Goal: Manage account settings

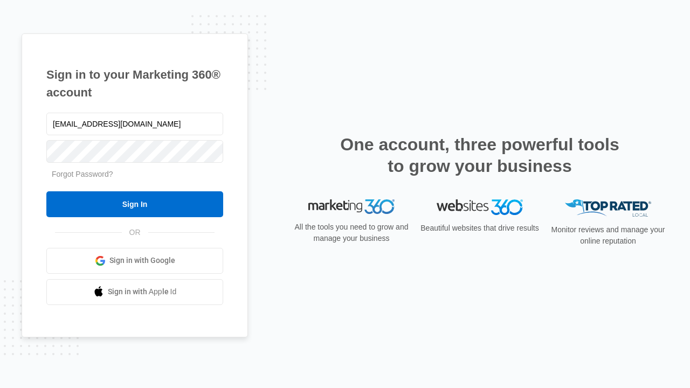
type input "[EMAIL_ADDRESS][DOMAIN_NAME]"
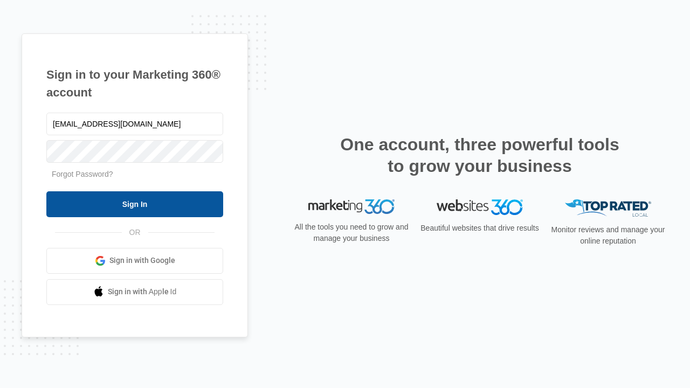
click at [135, 204] on input "Sign In" at bounding box center [134, 204] width 177 height 26
